Goal: Task Accomplishment & Management: Use online tool/utility

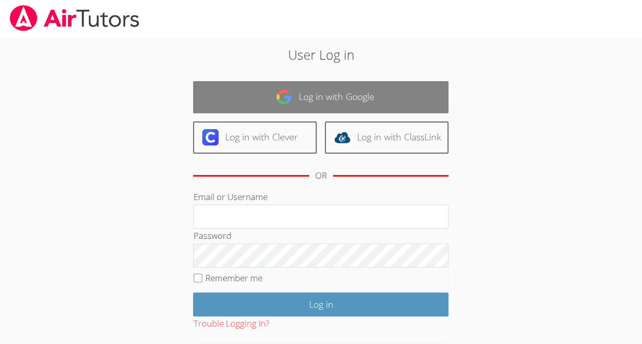
click at [291, 102] on img at bounding box center [284, 97] width 16 height 16
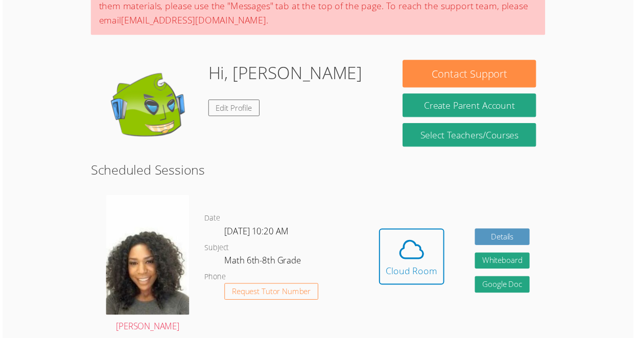
scroll to position [105, 0]
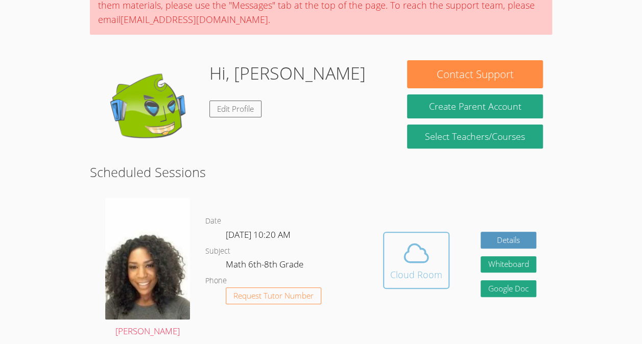
click at [413, 264] on icon at bounding box center [416, 253] width 29 height 29
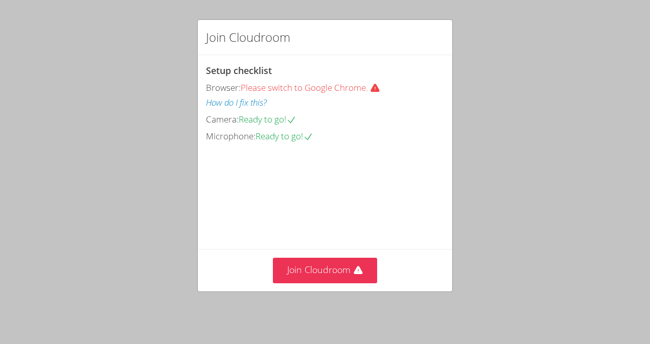
click at [327, 227] on video at bounding box center [282, 190] width 153 height 77
click at [337, 271] on button "Join Cloudroom" at bounding box center [325, 270] width 105 height 25
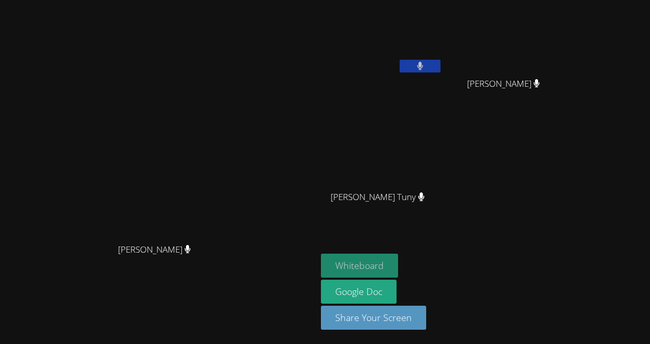
click at [398, 263] on button "Whiteboard" at bounding box center [359, 266] width 77 height 24
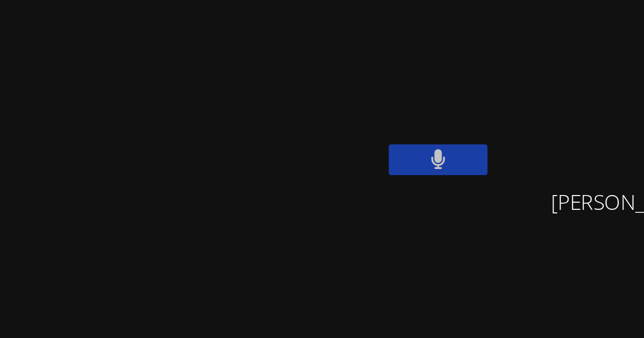
click at [400, 9] on video at bounding box center [378, 38] width 122 height 68
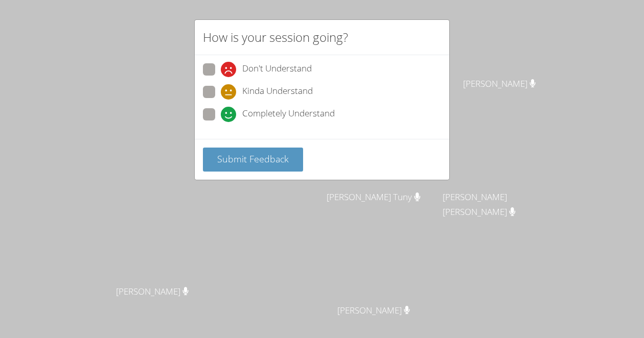
click at [301, 91] on span "Kinda Understand" at bounding box center [277, 91] width 71 height 15
click at [229, 91] on input "Kinda Understand" at bounding box center [225, 90] width 9 height 9
radio input "true"
click at [229, 91] on icon at bounding box center [228, 91] width 15 height 15
click at [229, 91] on input "Kinda Understand" at bounding box center [225, 90] width 9 height 9
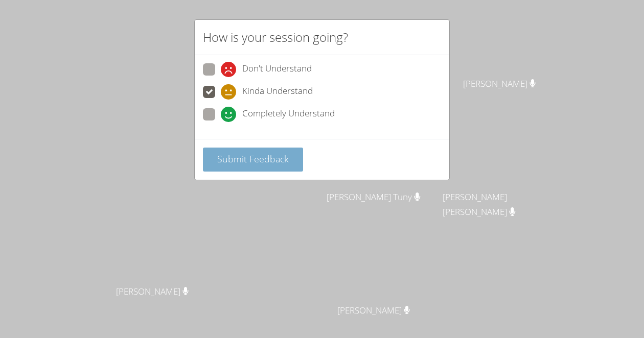
click at [256, 156] on span "Submit Feedback" at bounding box center [253, 159] width 72 height 12
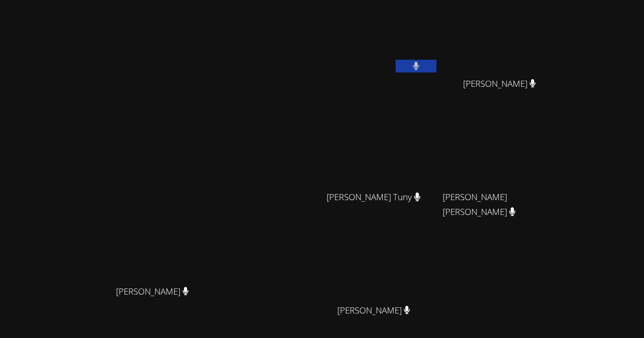
click at [282, 72] on div "Michelle Dupin Michelle Dupin" at bounding box center [156, 215] width 305 height 423
